Goal: Transaction & Acquisition: Purchase product/service

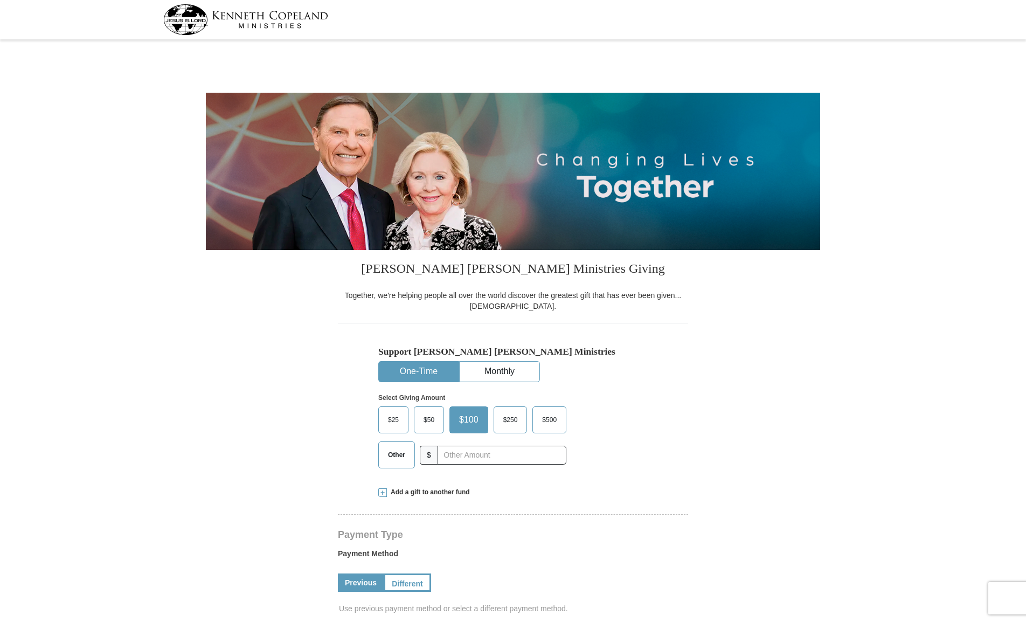
select select "AL"
click at [460, 456] on input "text" at bounding box center [502, 455] width 120 height 19
type input "300"
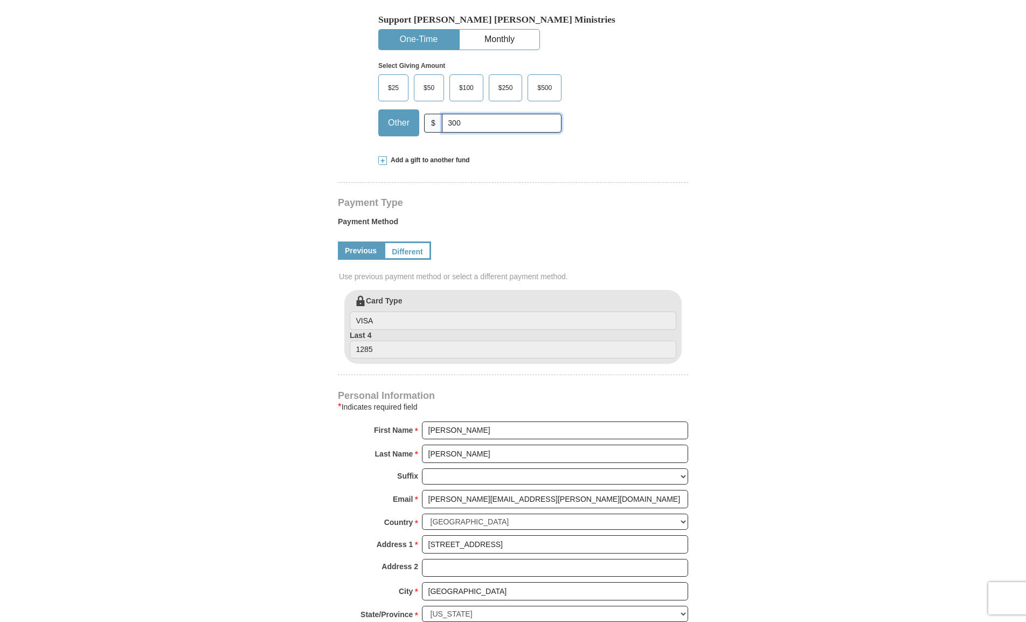
scroll to position [333, 0]
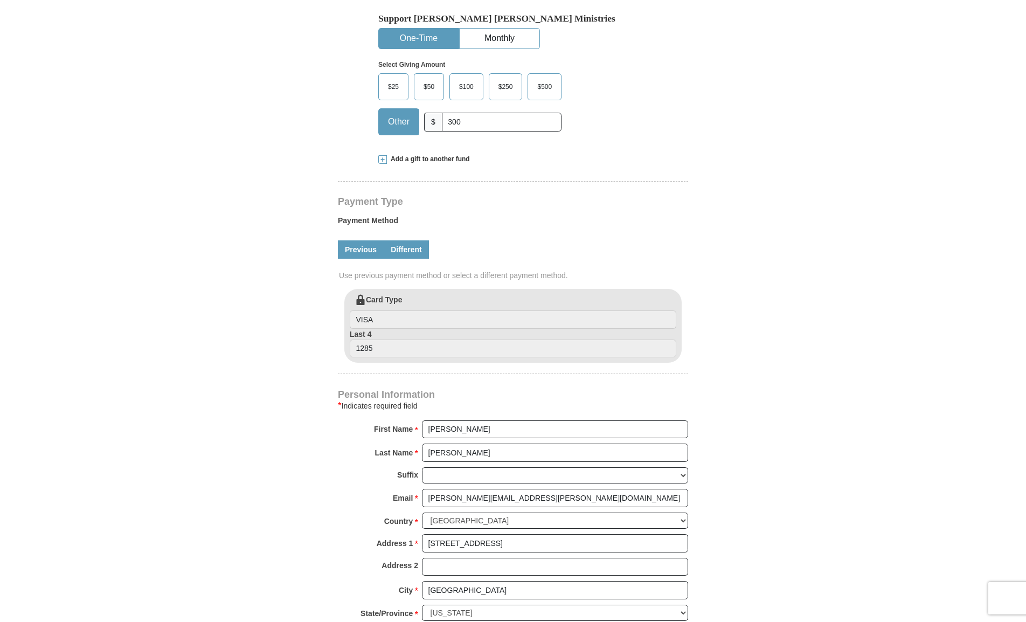
click at [421, 247] on link "Different" at bounding box center [406, 249] width 45 height 18
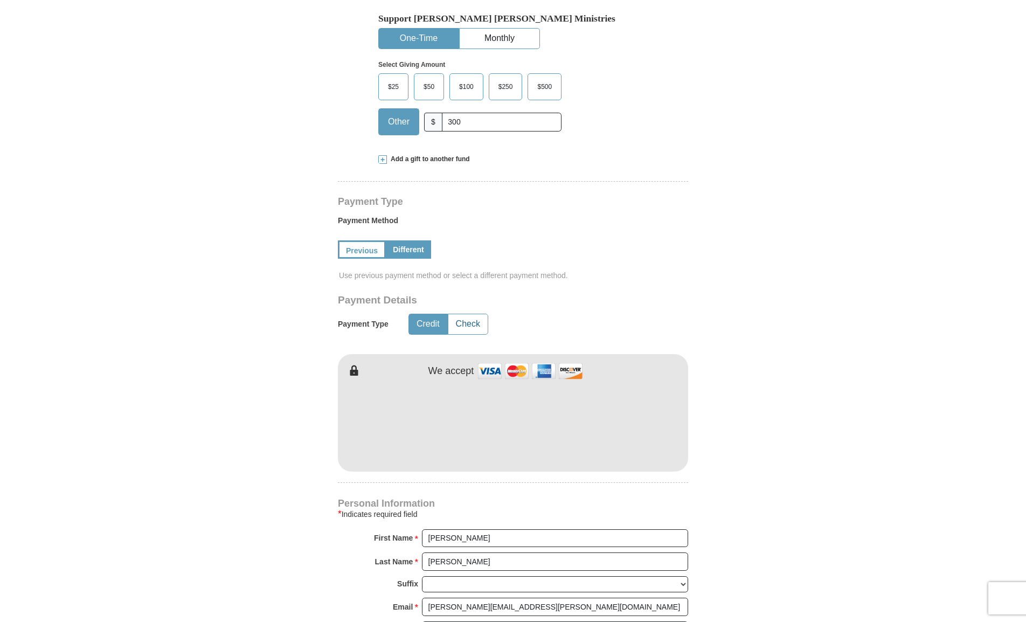
click at [473, 319] on button "Check" at bounding box center [467, 324] width 39 height 20
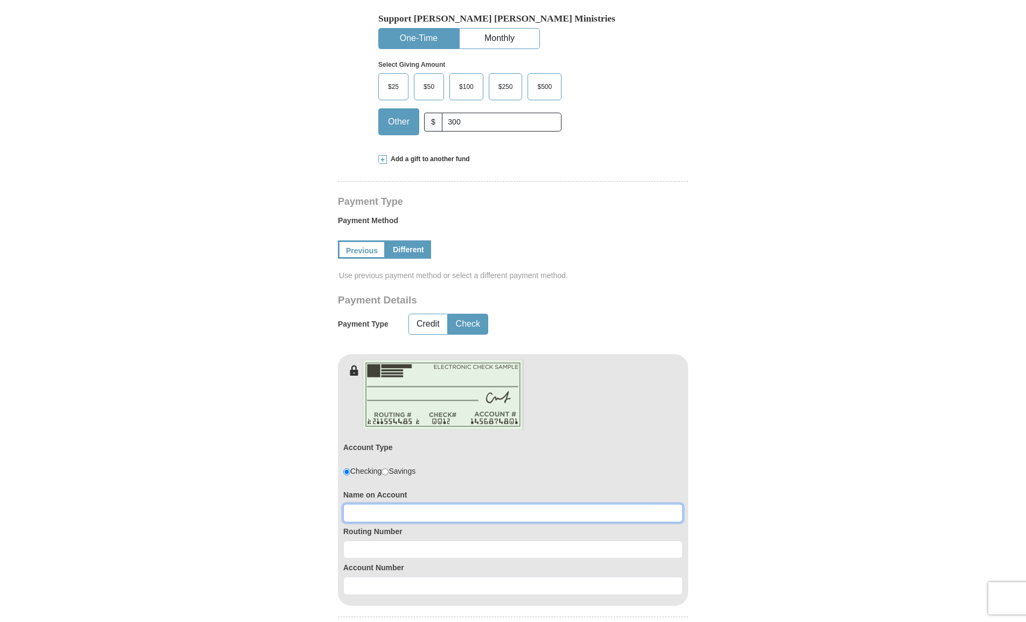
click at [390, 514] on input at bounding box center [512, 513] width 339 height 18
type input "[PERSON_NAME] and [PERSON_NAME]"
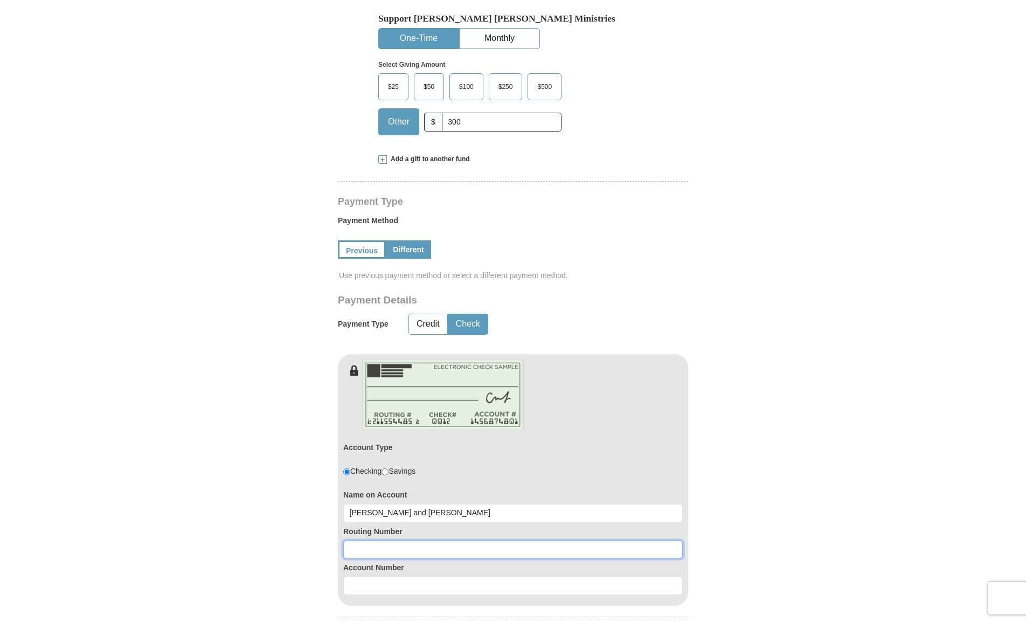
type input "6"
type input "062205791"
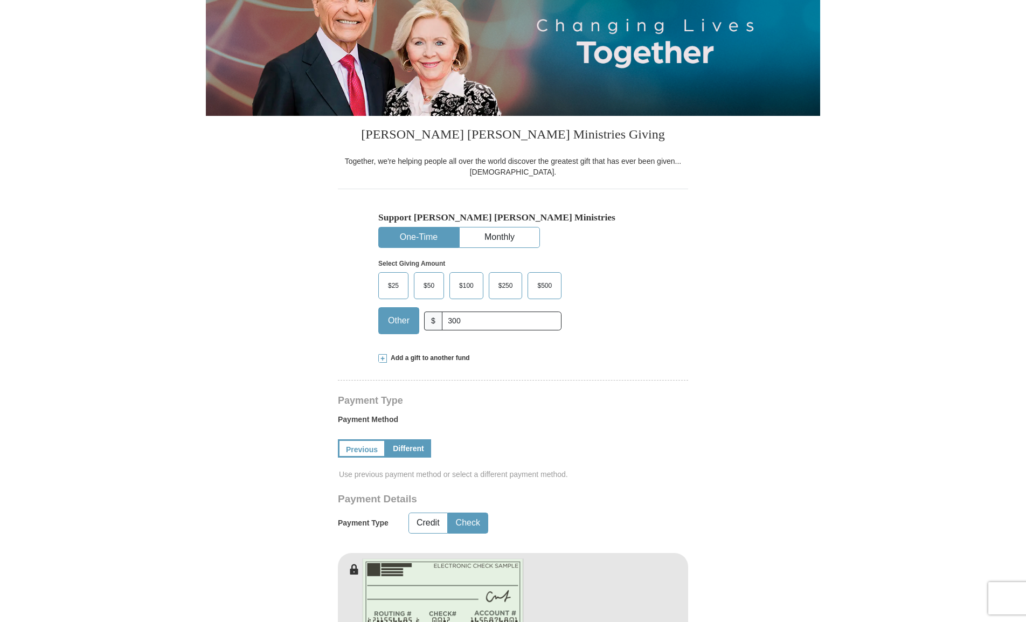
scroll to position [154, 0]
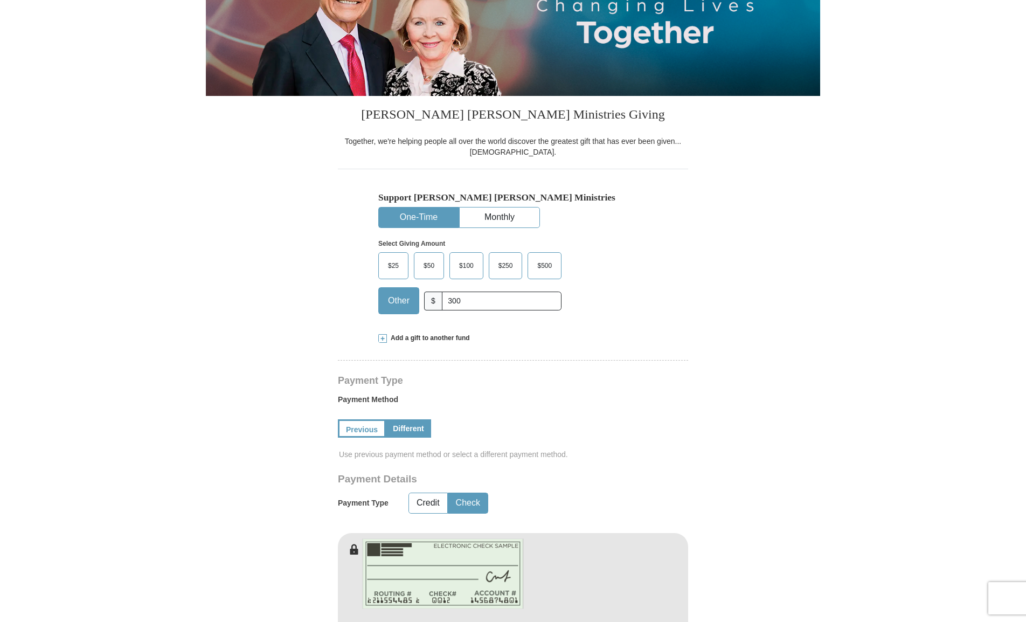
type input "6164072"
click at [384, 336] on span at bounding box center [382, 338] width 9 height 9
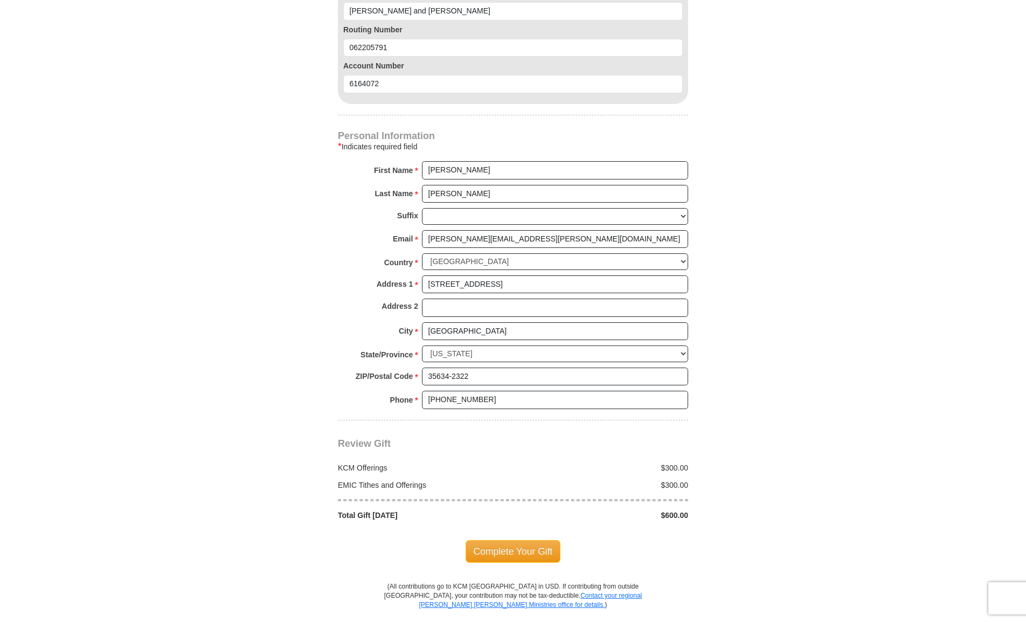
scroll to position [1048, 0]
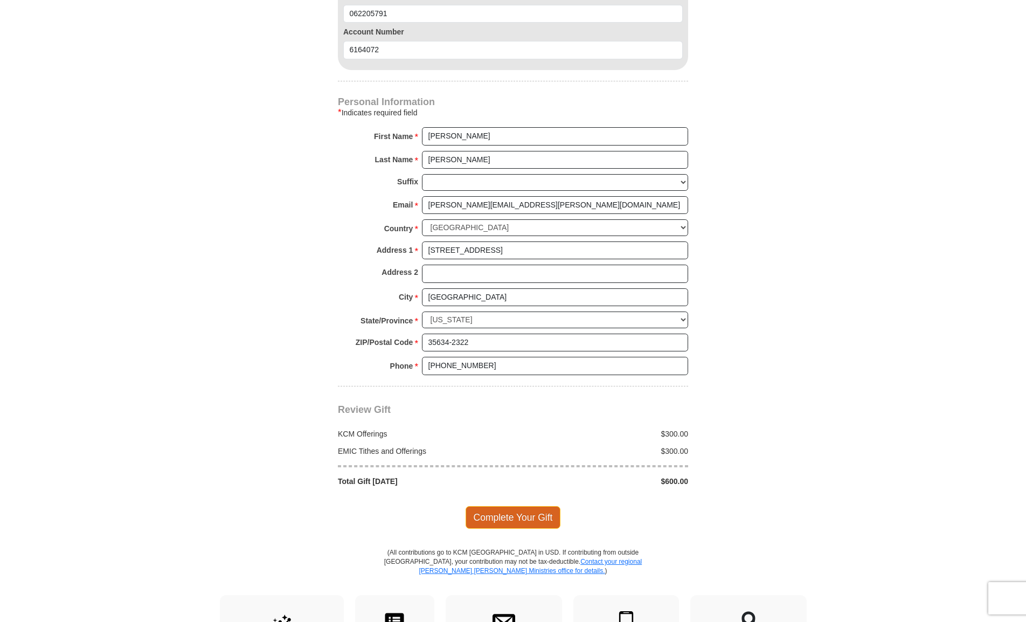
click at [509, 506] on span "Complete Your Gift" at bounding box center [513, 517] width 95 height 23
